Goal: Task Accomplishment & Management: Complete application form

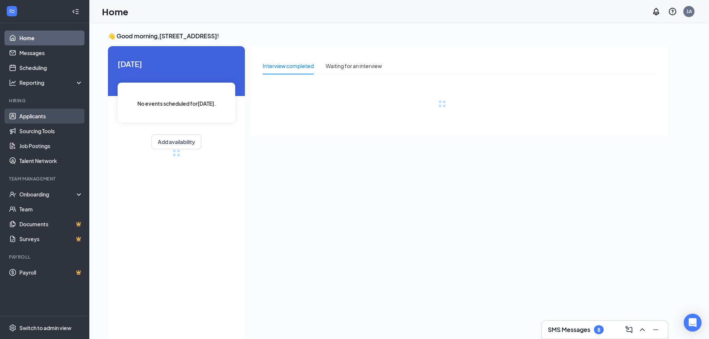
click at [47, 114] on link "Applicants" at bounding box center [51, 116] width 64 height 15
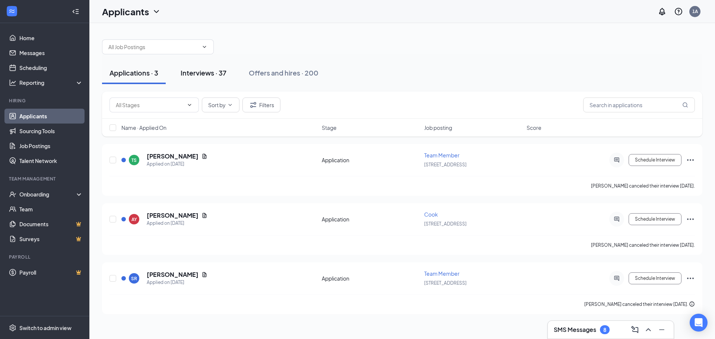
click at [220, 77] on div "Interviews · 37" at bounding box center [204, 72] width 46 height 9
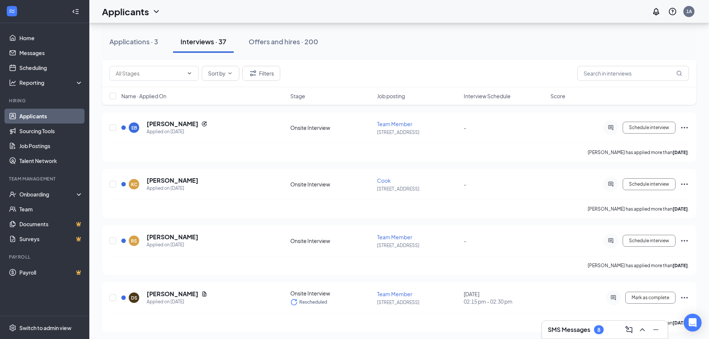
scroll to position [496, 0]
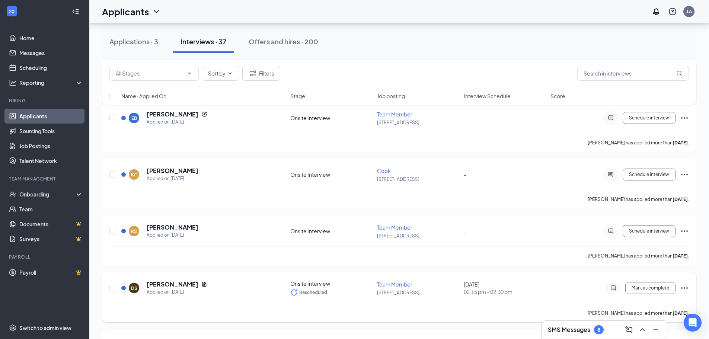
click at [687, 289] on icon "Ellipses" at bounding box center [684, 288] width 9 height 9
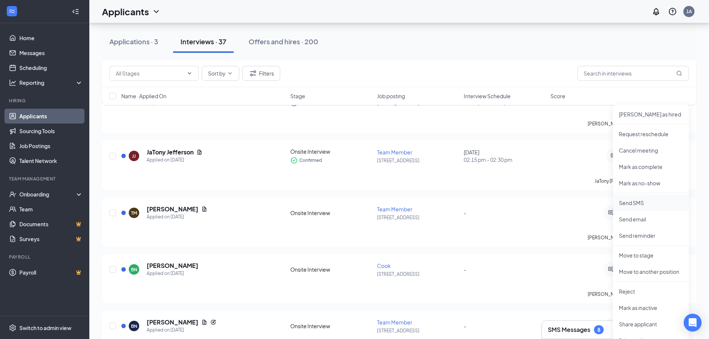
scroll to position [695, 0]
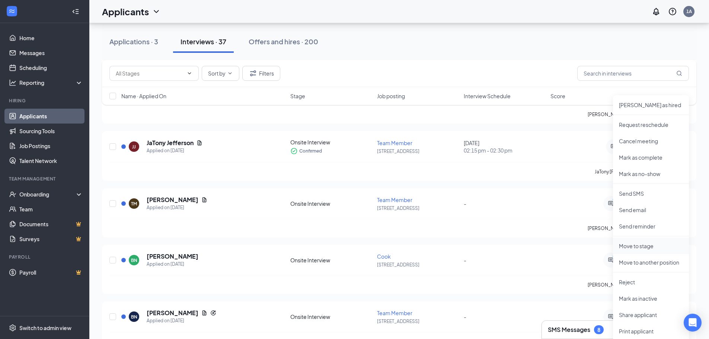
click at [635, 245] on p "Move to stage" at bounding box center [651, 245] width 64 height 7
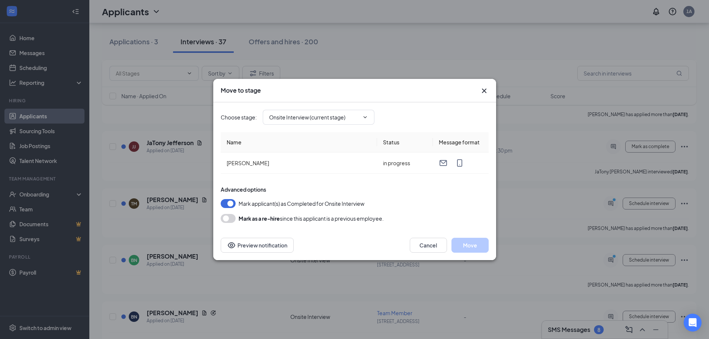
type input "Hiring Complete (final stage)"
click at [469, 242] on button "Move" at bounding box center [470, 245] width 37 height 15
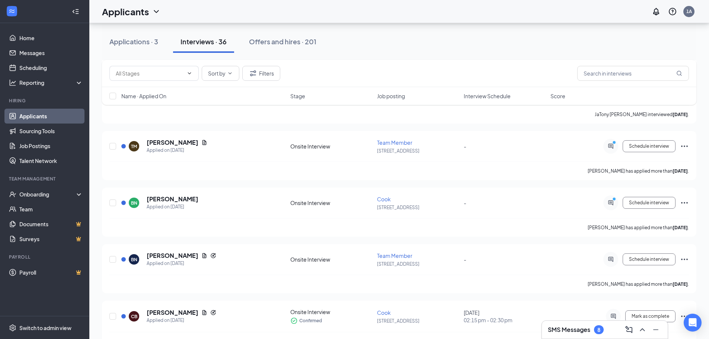
click at [34, 115] on link "Applicants" at bounding box center [51, 116] width 64 height 15
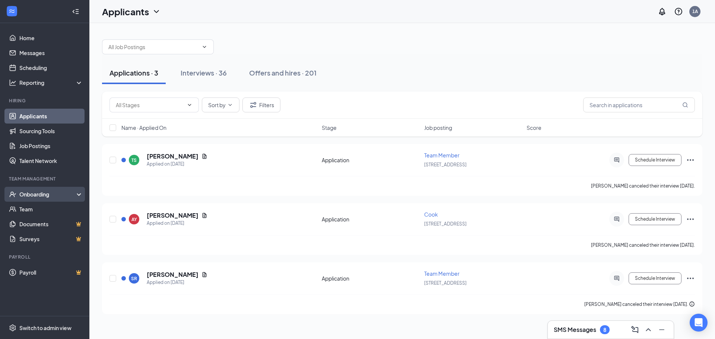
click at [32, 195] on div "Onboarding" at bounding box center [47, 194] width 57 height 7
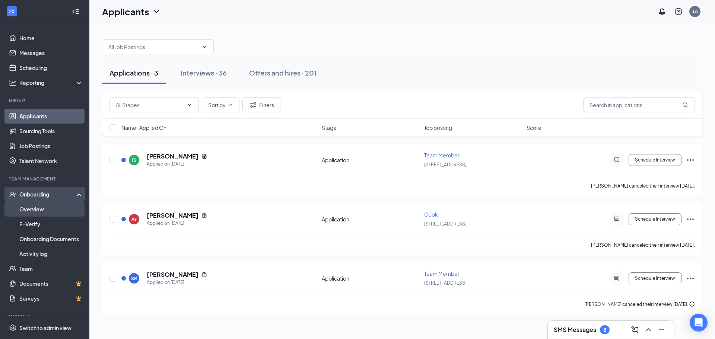
click at [34, 214] on link "Overview" at bounding box center [51, 209] width 64 height 15
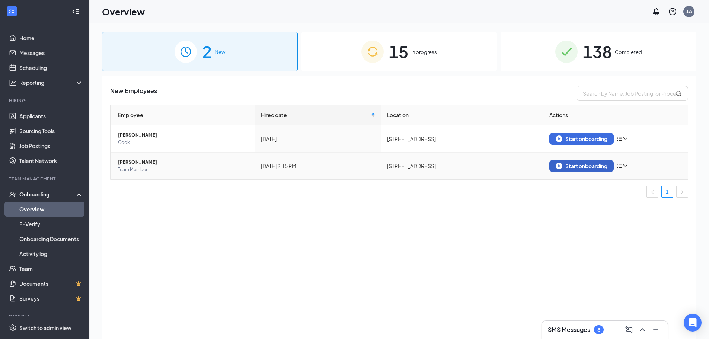
click at [601, 162] on button "Start onboarding" at bounding box center [582, 166] width 64 height 12
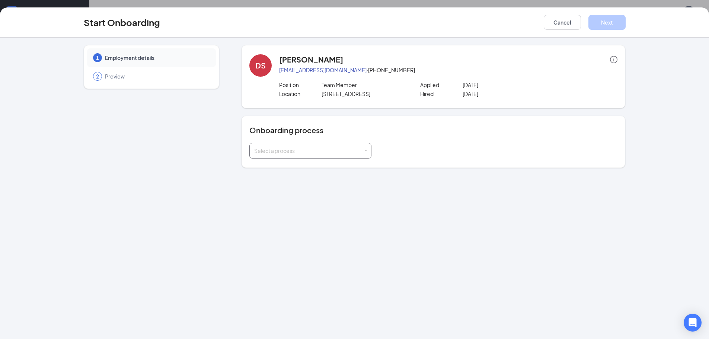
click at [349, 153] on div "Select a process" at bounding box center [308, 150] width 109 height 7
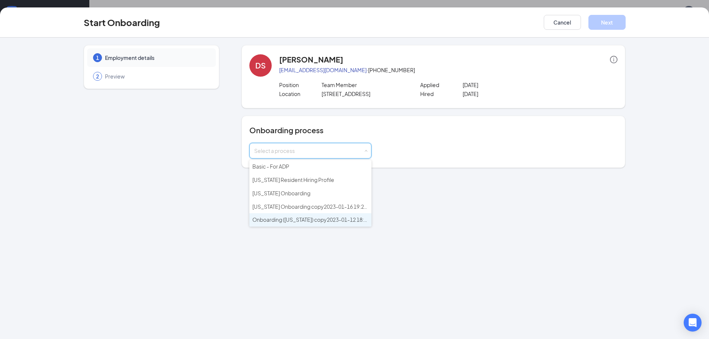
click at [286, 221] on span "Onboarding ([US_STATE]) copy2023-01-12 18:55:51" at bounding box center [315, 219] width 125 height 7
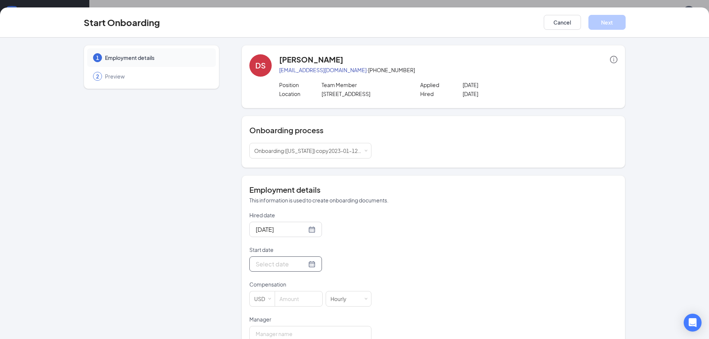
click at [291, 258] on div at bounding box center [286, 264] width 73 height 15
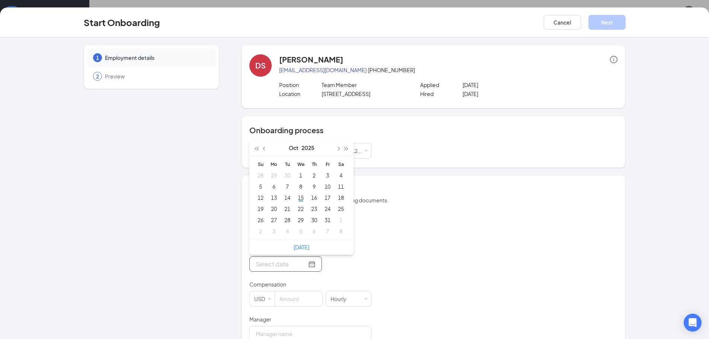
click at [286, 266] on input "Start date" at bounding box center [281, 264] width 51 height 9
click at [289, 251] on div "[DATE]" at bounding box center [302, 247] width 104 height 15
click at [294, 245] on link "[DATE]" at bounding box center [302, 247] width 16 height 7
type input "[DATE]"
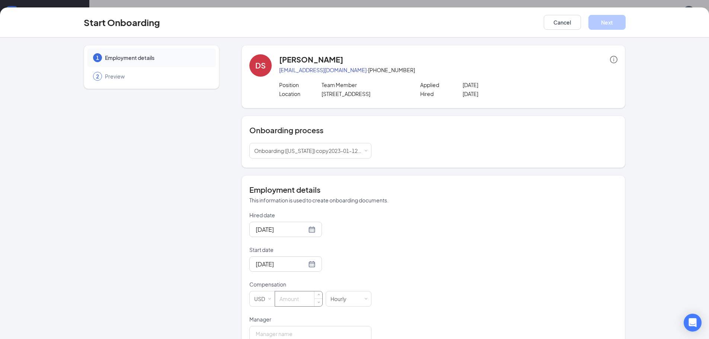
click at [286, 299] on input at bounding box center [298, 299] width 47 height 15
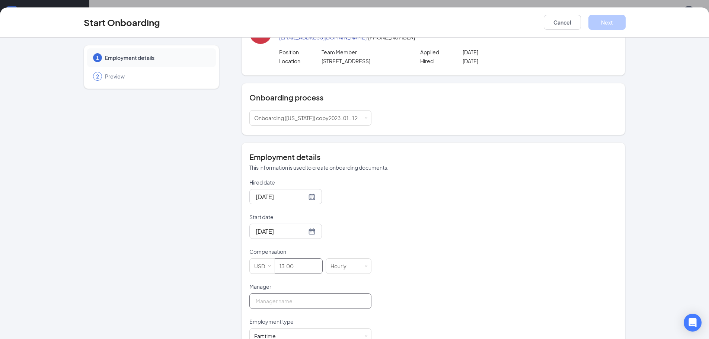
scroll to position [124, 0]
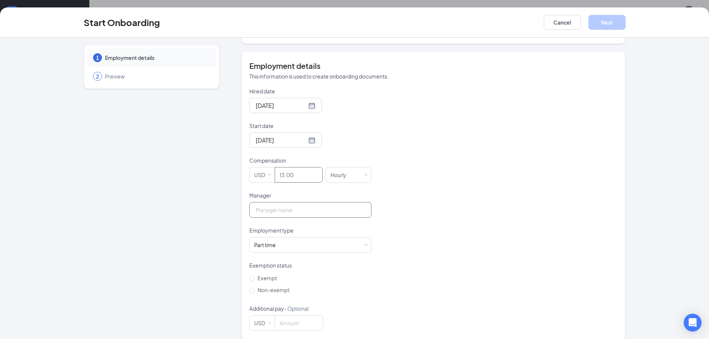
type input "13"
click at [302, 213] on input "Manager" at bounding box center [311, 210] width 122 height 16
type input "[PERSON_NAME]"
click at [250, 292] on input "Non-exempt" at bounding box center [252, 290] width 5 height 5
radio input "true"
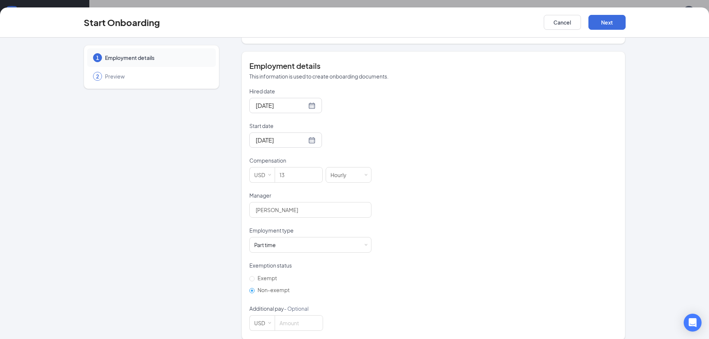
click at [251, 290] on input "Non-exempt" at bounding box center [252, 290] width 5 height 5
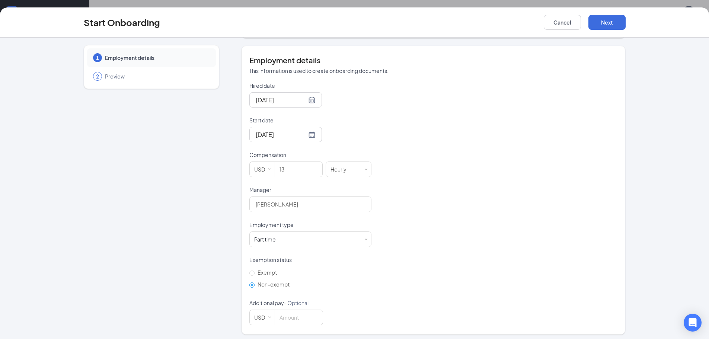
scroll to position [133, 0]
click at [612, 25] on button "Next" at bounding box center [607, 22] width 37 height 15
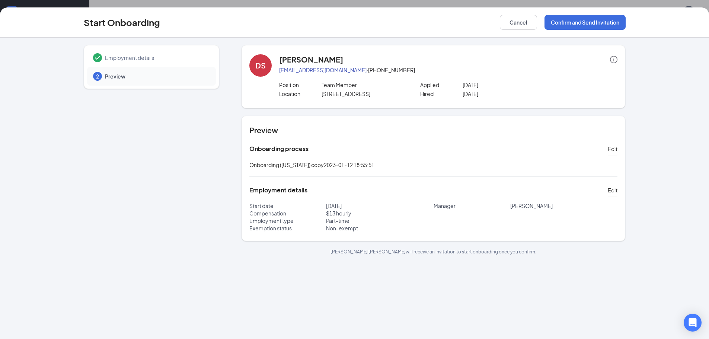
scroll to position [0, 0]
click at [561, 23] on button "Confirm and Send Invitation" at bounding box center [585, 22] width 81 height 15
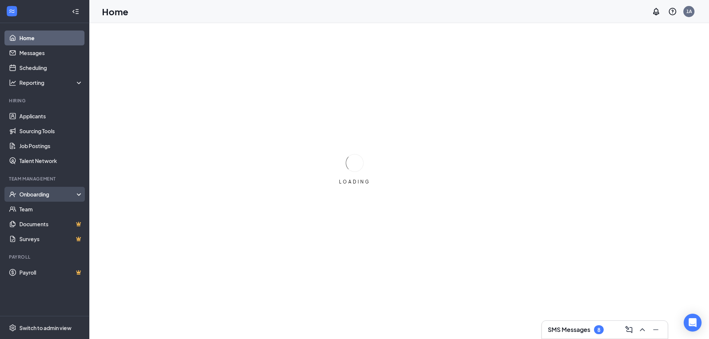
click at [26, 194] on div "Onboarding" at bounding box center [47, 194] width 57 height 7
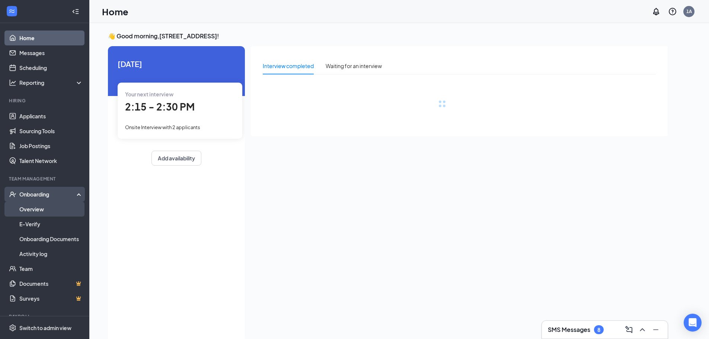
click at [29, 213] on link "Overview" at bounding box center [51, 209] width 64 height 15
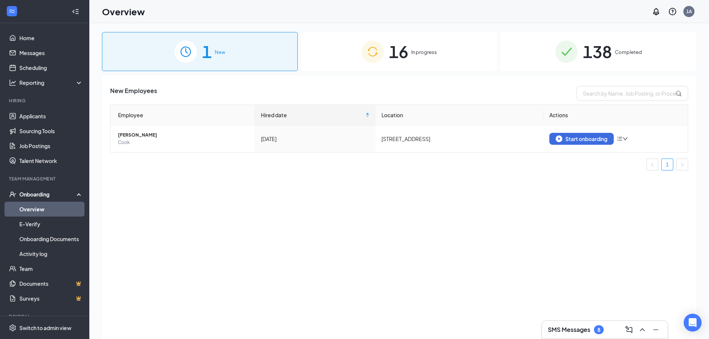
click at [342, 61] on div "16 In progress" at bounding box center [400, 51] width 196 height 39
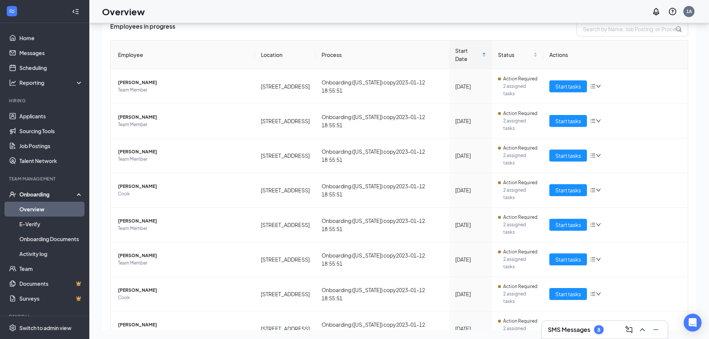
scroll to position [84, 0]
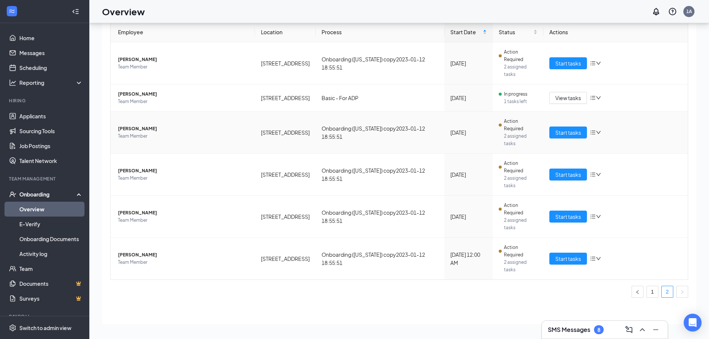
scroll to position [14, 0]
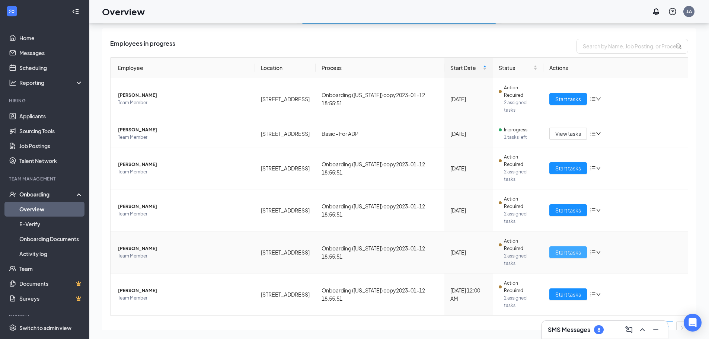
click at [560, 248] on span "Start tasks" at bounding box center [569, 252] width 26 height 8
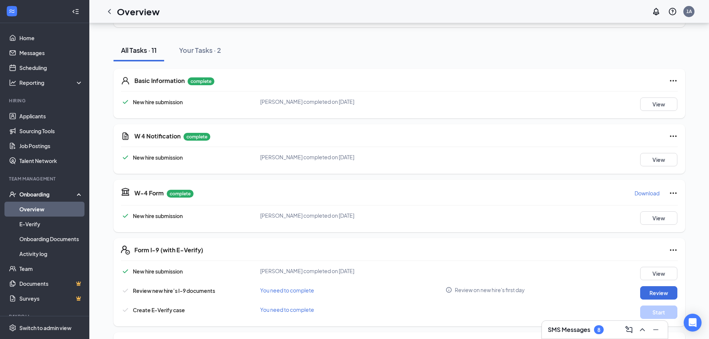
scroll to position [174, 0]
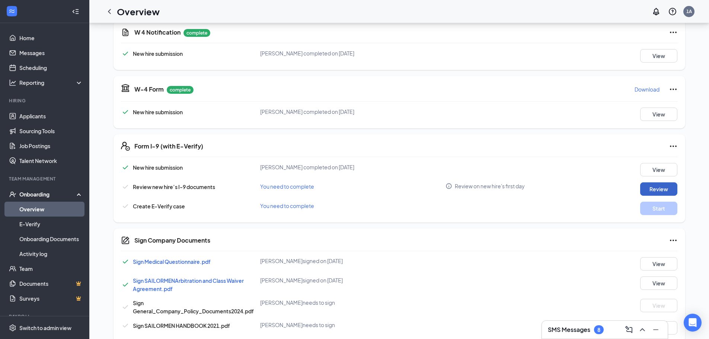
click at [654, 191] on button "Review" at bounding box center [659, 188] width 37 height 13
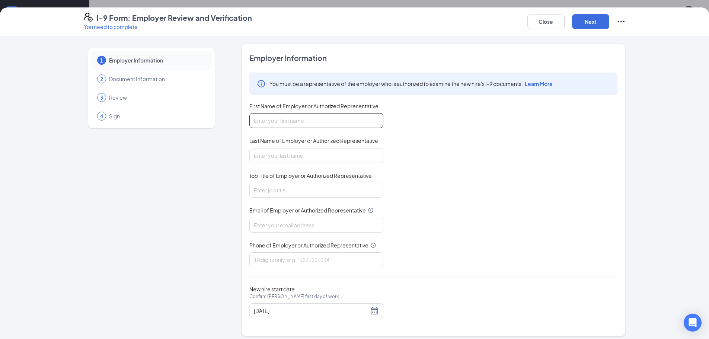
click at [279, 121] on input "First Name of Employer or Authorized Representative" at bounding box center [317, 120] width 134 height 15
click at [356, 121] on input "First Name of Employer or Authorized Representative" at bounding box center [317, 120] width 134 height 15
type input "demaus"
click at [286, 152] on input "Last Name of Employer or Authorized Representative" at bounding box center [317, 155] width 134 height 15
type input "jackson"
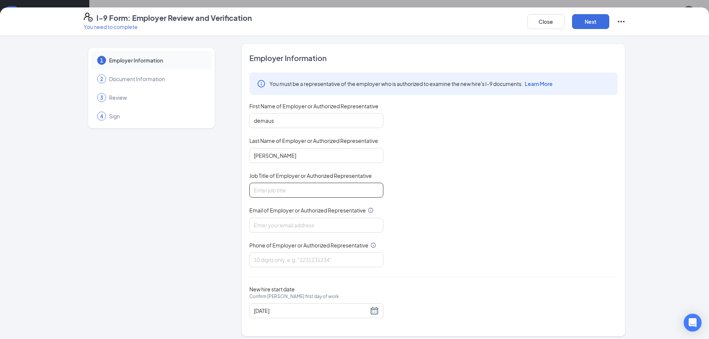
click at [274, 196] on input "Job Title of Employer or Authorized Representative" at bounding box center [317, 190] width 134 height 15
type input "general manage3r"
click at [314, 223] on input "Email of Employer or Authorized Representative" at bounding box center [317, 225] width 134 height 15
type input "popeyesfamous193@sailormen.com"
click at [295, 256] on input "Phone of Employer or Authorized Representative" at bounding box center [317, 260] width 134 height 15
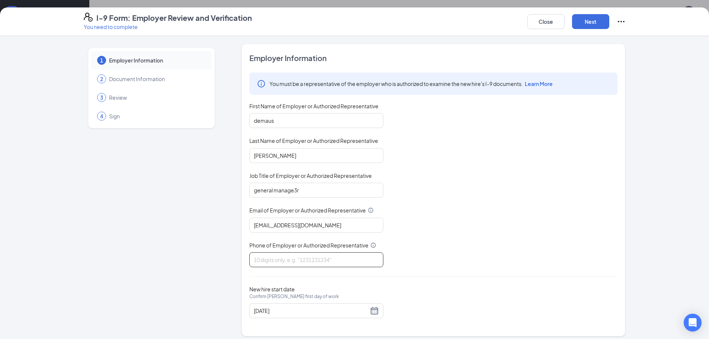
type input "8505727812"
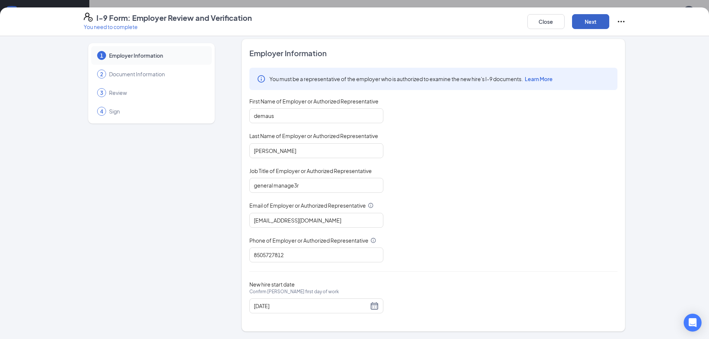
click at [587, 23] on button "Next" at bounding box center [590, 21] width 37 height 15
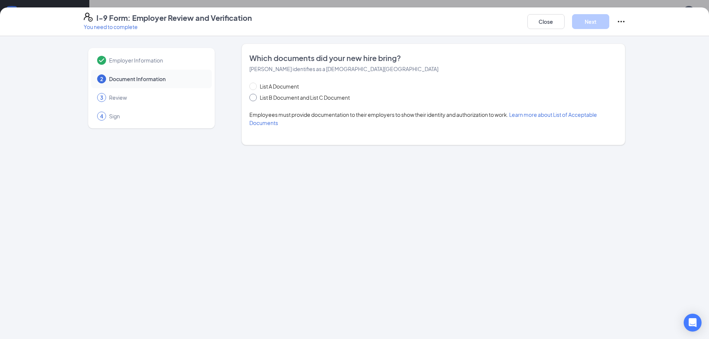
click at [254, 95] on input "List B Document and List C Document" at bounding box center [252, 96] width 5 height 5
radio input "true"
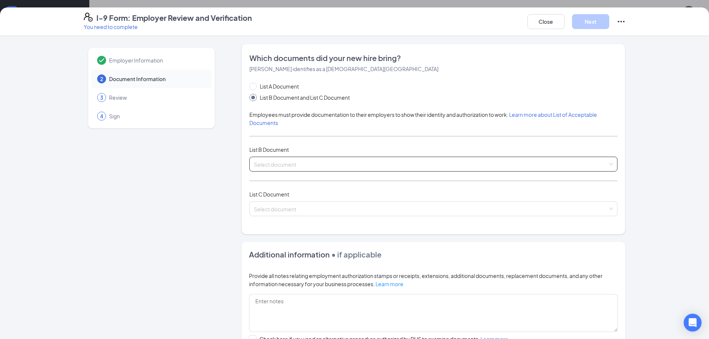
drag, startPoint x: 599, startPoint y: 164, endPoint x: 585, endPoint y: 161, distance: 14.4
click at [599, 164] on input "search" at bounding box center [431, 162] width 354 height 11
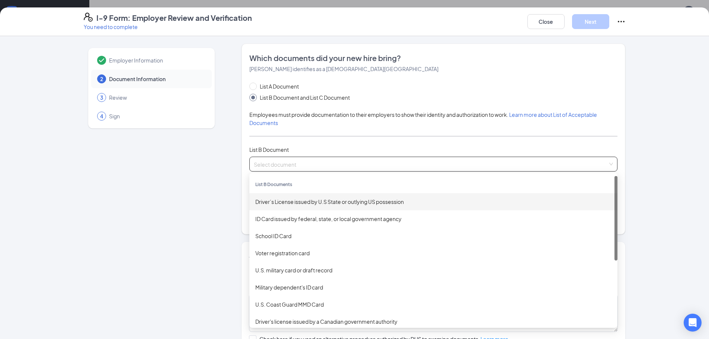
click at [277, 199] on div "Driver’s License issued by U.S State or outlying US possession" at bounding box center [433, 202] width 356 height 8
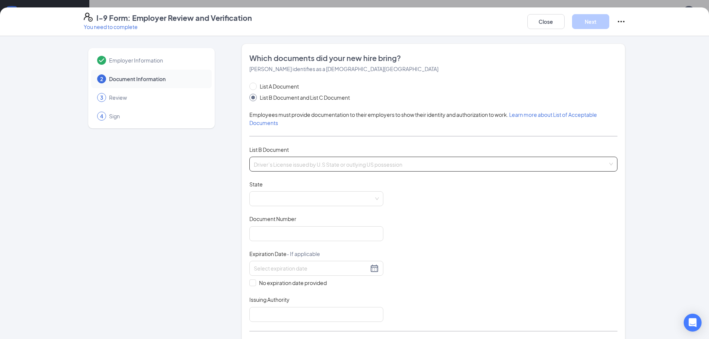
drag, startPoint x: 609, startPoint y: 167, endPoint x: 547, endPoint y: 170, distance: 61.5
click at [607, 167] on span "Driver’s License issued by U.S State or outlying US possession" at bounding box center [433, 164] width 359 height 14
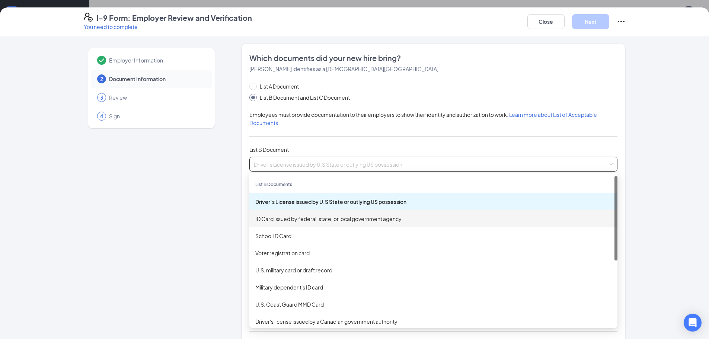
drag, startPoint x: 306, startPoint y: 215, endPoint x: 313, endPoint y: 213, distance: 7.1
click at [311, 214] on div "ID Card issued by federal, state, or local government agency" at bounding box center [434, 218] width 368 height 17
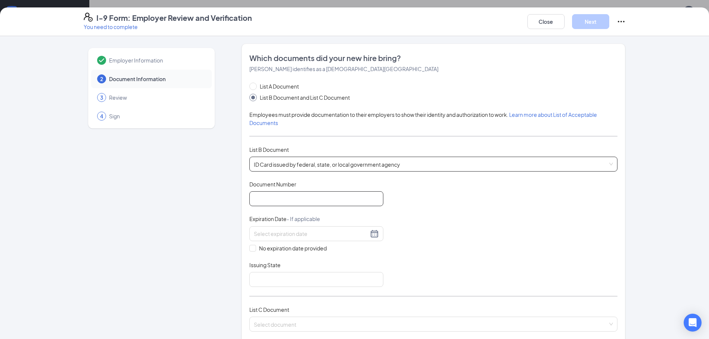
click at [314, 197] on input "Document Number" at bounding box center [317, 198] width 134 height 15
type input "7634044"
click at [288, 235] on input at bounding box center [311, 234] width 115 height 8
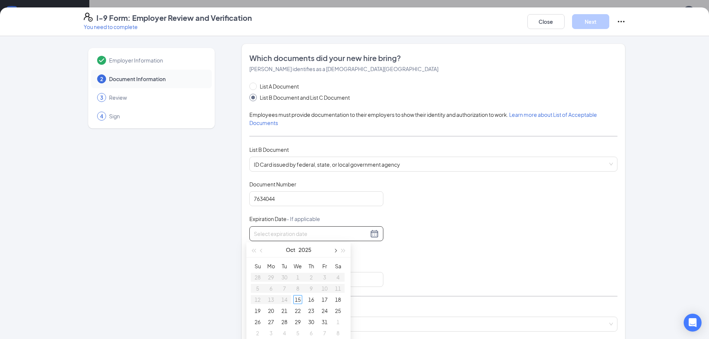
click at [335, 251] on span "button" at bounding box center [335, 251] width 4 height 4
type input "11/20/2025"
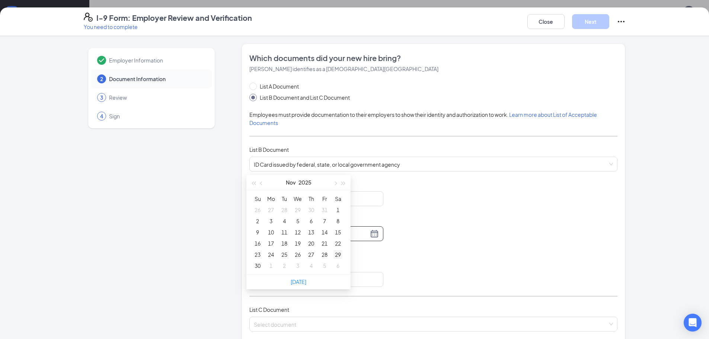
type input "11/29/2025"
click at [341, 255] on div "29" at bounding box center [338, 254] width 9 height 9
click at [270, 280] on input "Issuing State" at bounding box center [317, 279] width 134 height 15
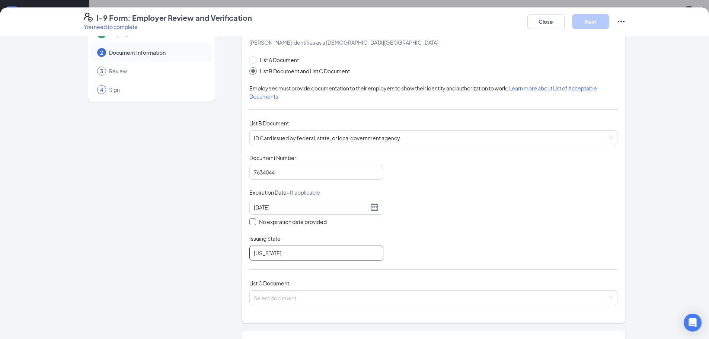
scroll to position [124, 0]
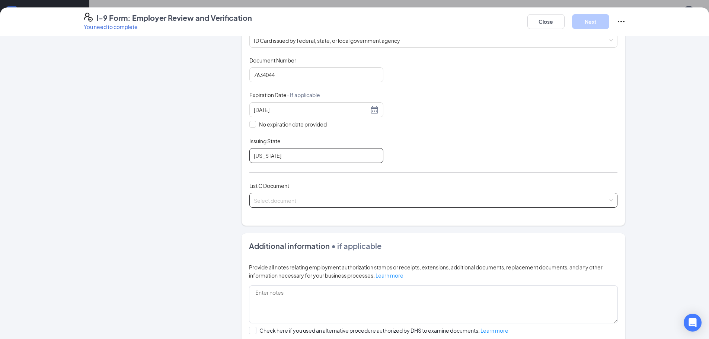
click at [611, 205] on div "Select document" at bounding box center [434, 200] width 368 height 15
type input "alabama"
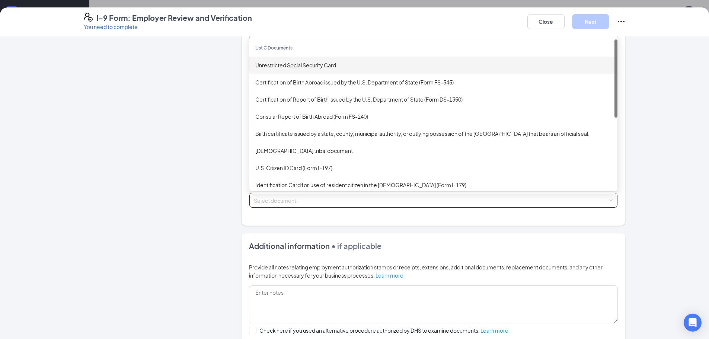
click at [269, 66] on div "Unrestricted Social Security Card" at bounding box center [433, 65] width 356 height 8
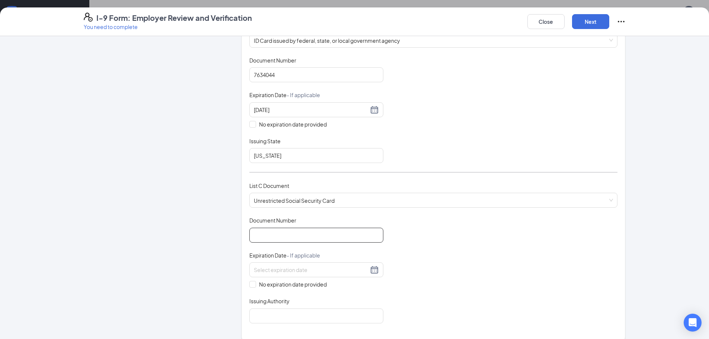
click at [275, 239] on input "Document Number" at bounding box center [317, 235] width 134 height 15
type input "423292930"
click at [320, 274] on input at bounding box center [311, 270] width 115 height 8
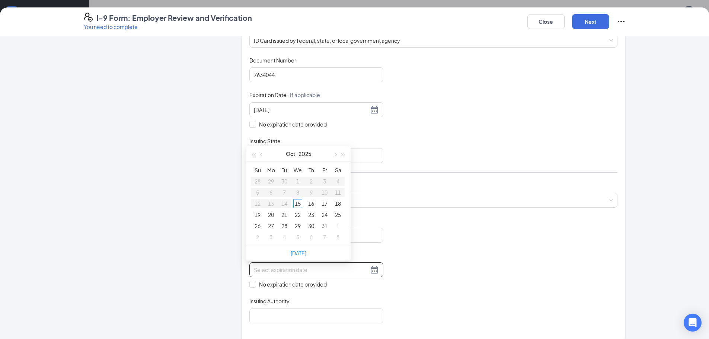
type input "11/07/2025"
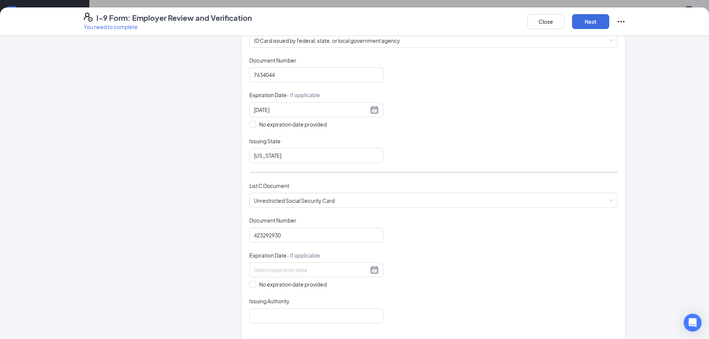
drag, startPoint x: 540, startPoint y: 220, endPoint x: 463, endPoint y: 239, distance: 80.0
click at [535, 220] on div "Document Title Unrestricted Social Security Card Document Number 423292930 Expi…" at bounding box center [434, 270] width 368 height 107
click at [250, 285] on input "No expiration date provided" at bounding box center [252, 283] width 5 height 5
checkbox input "true"
click at [286, 321] on input "Issuing Authority" at bounding box center [317, 317] width 134 height 15
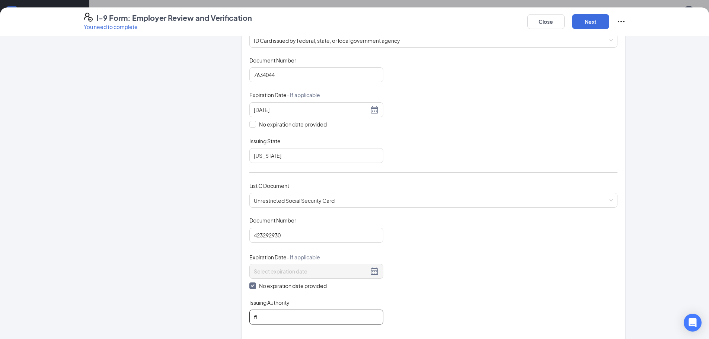
type input "f"
type input "alabama"
click at [455, 151] on div "Document Title ID Card issued by federal, state, or local government agency Doc…" at bounding box center [434, 110] width 368 height 107
click at [483, 251] on div "Document Title Unrestricted Social Security Card Document Number 423292930 Expi…" at bounding box center [434, 271] width 368 height 108
click at [589, 26] on button "Next" at bounding box center [590, 21] width 37 height 15
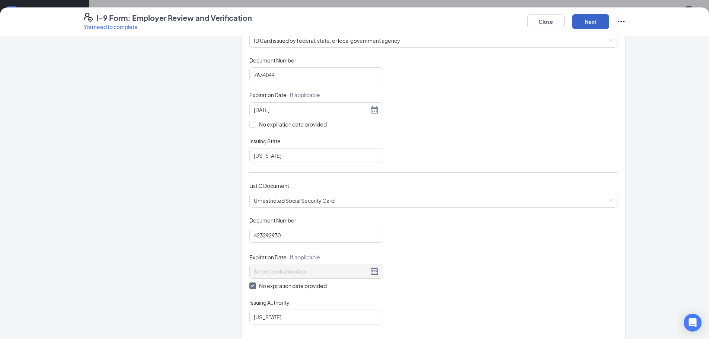
scroll to position [78, 0]
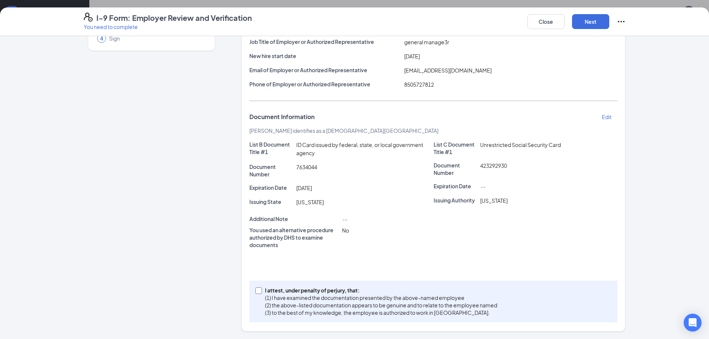
click at [255, 290] on input "I attest, under penalty of perjury, that: (1) I have examined the documentation…" at bounding box center [257, 290] width 5 height 5
checkbox input "true"
click at [604, 22] on button "Next" at bounding box center [590, 21] width 37 height 15
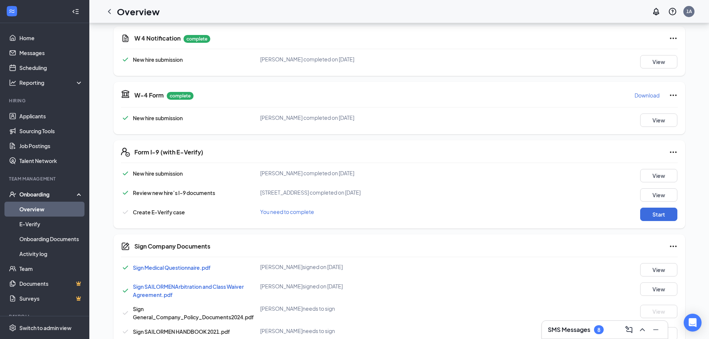
scroll to position [241, 0]
